Goal: Task Accomplishment & Management: Use online tool/utility

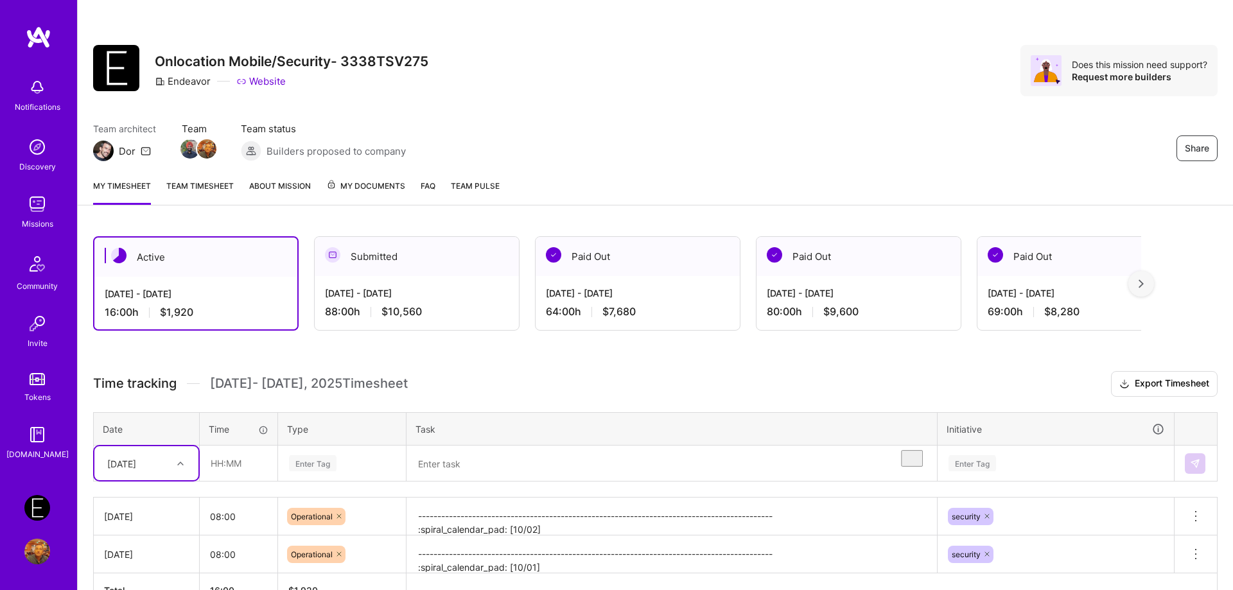
scroll to position [43, 0]
click at [749, 95] on div "Share Onlocation Mobile/Security- 3338TSV275 Endeavor Website Does this mission…" at bounding box center [655, 70] width 1124 height 51
click at [227, 466] on input "text" at bounding box center [238, 463] width 76 height 34
type input "08:00"
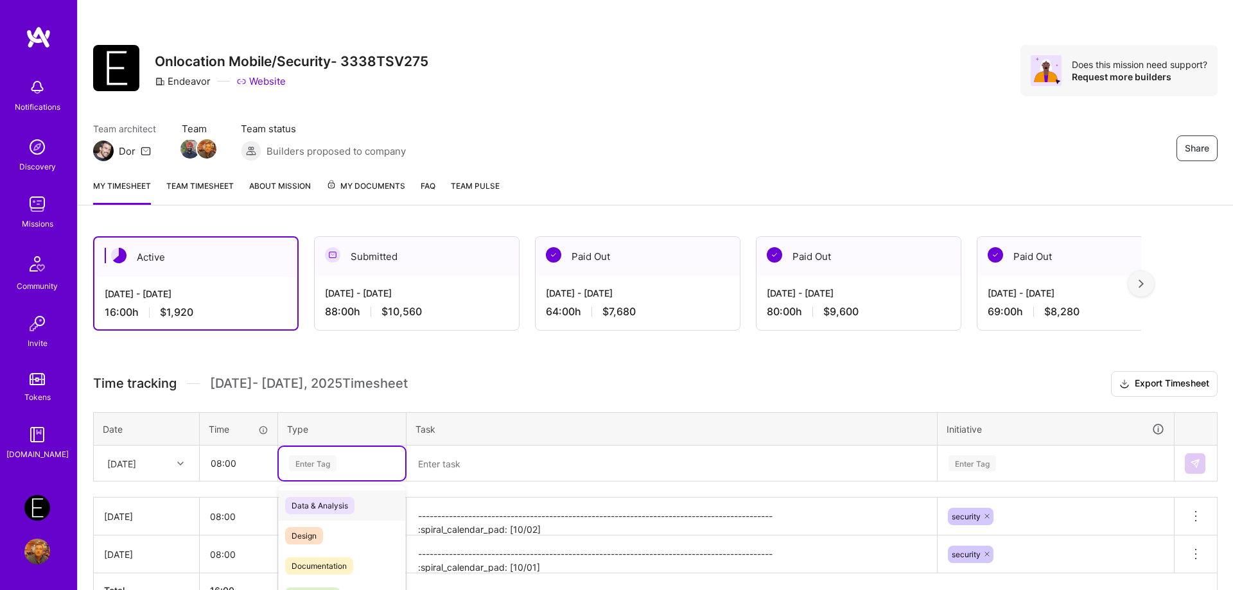
scroll to position [81, 0]
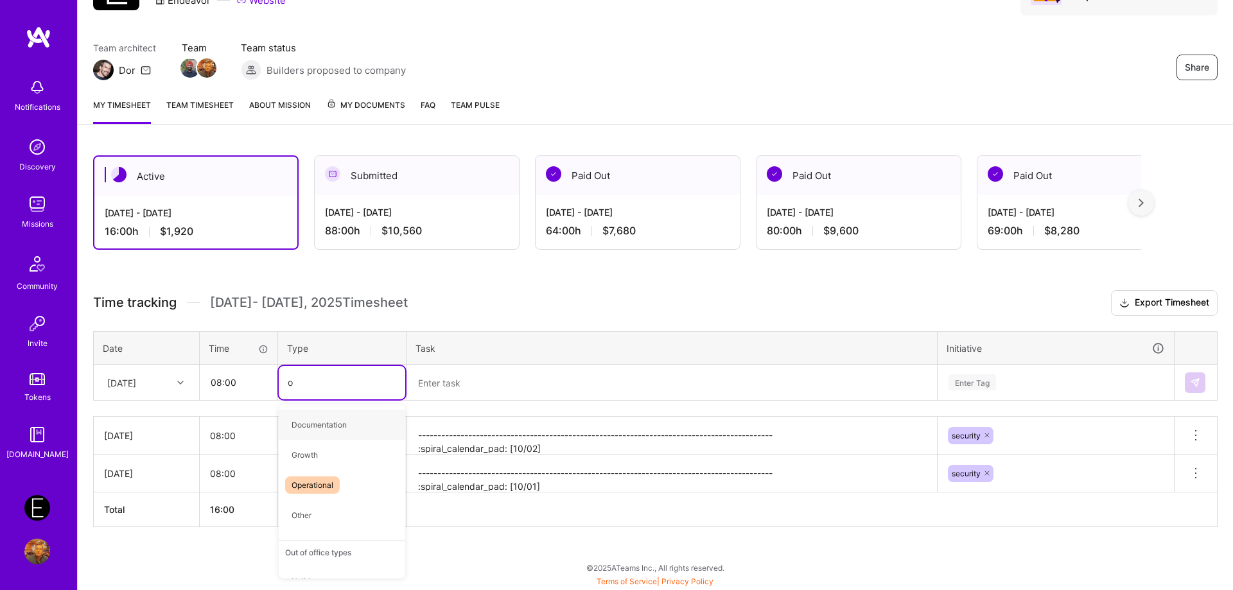
type input "op"
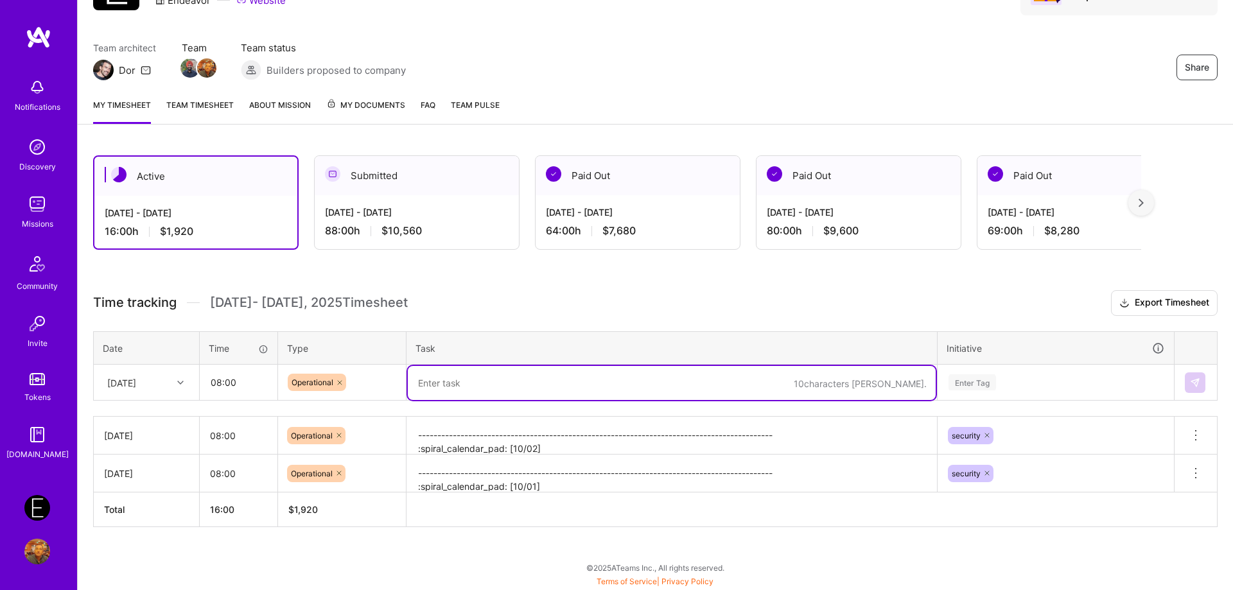
paste textarea "-------------------------------------------------------------------------------…"
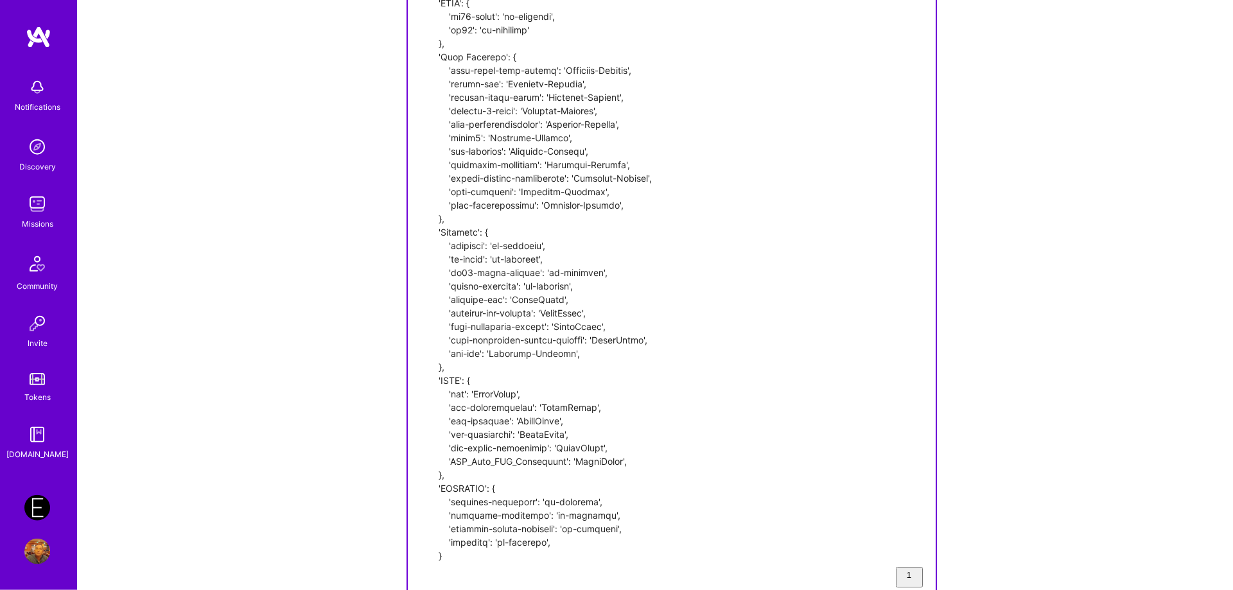
type textarea "-------------------------------------------------------------------------------…"
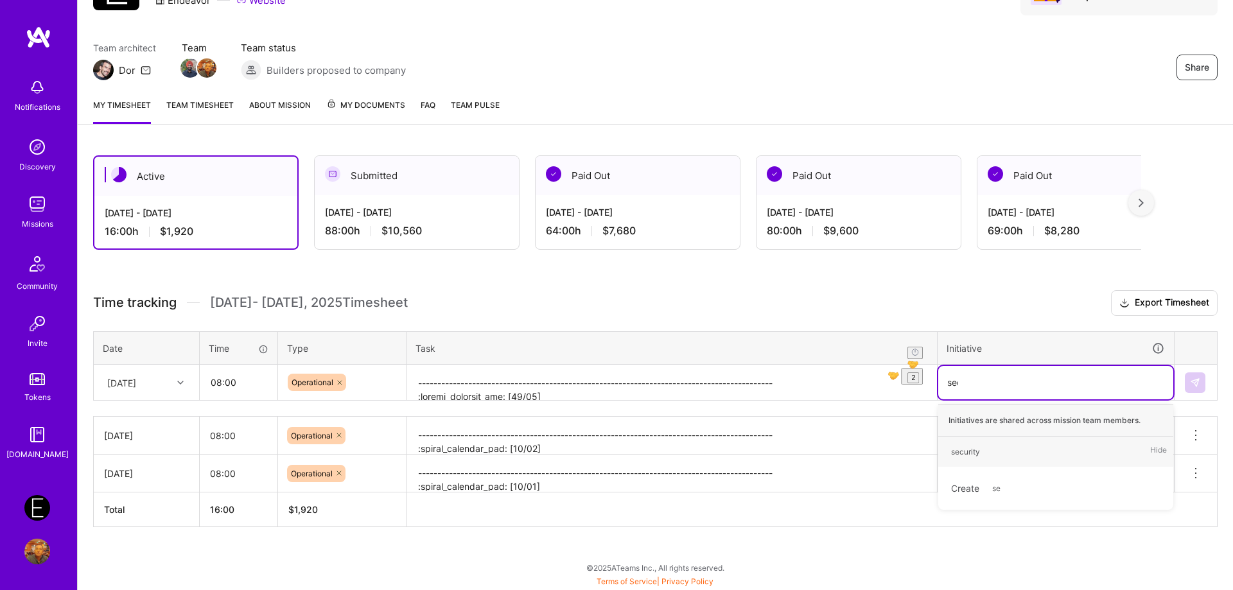
type input "secu"
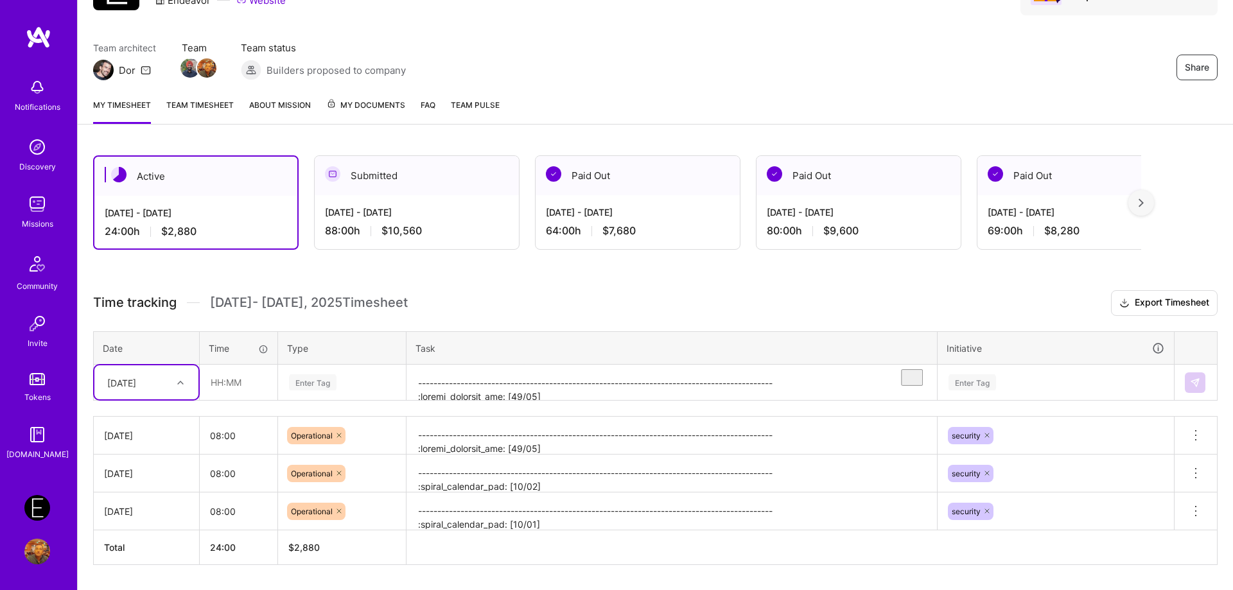
click at [977, 83] on div "Share Onlocation Mobile/Security- 3338TSV275 Endeavor Website Does this mission…" at bounding box center [655, 3] width 1155 height 169
